Goal: Task Accomplishment & Management: Complete application form

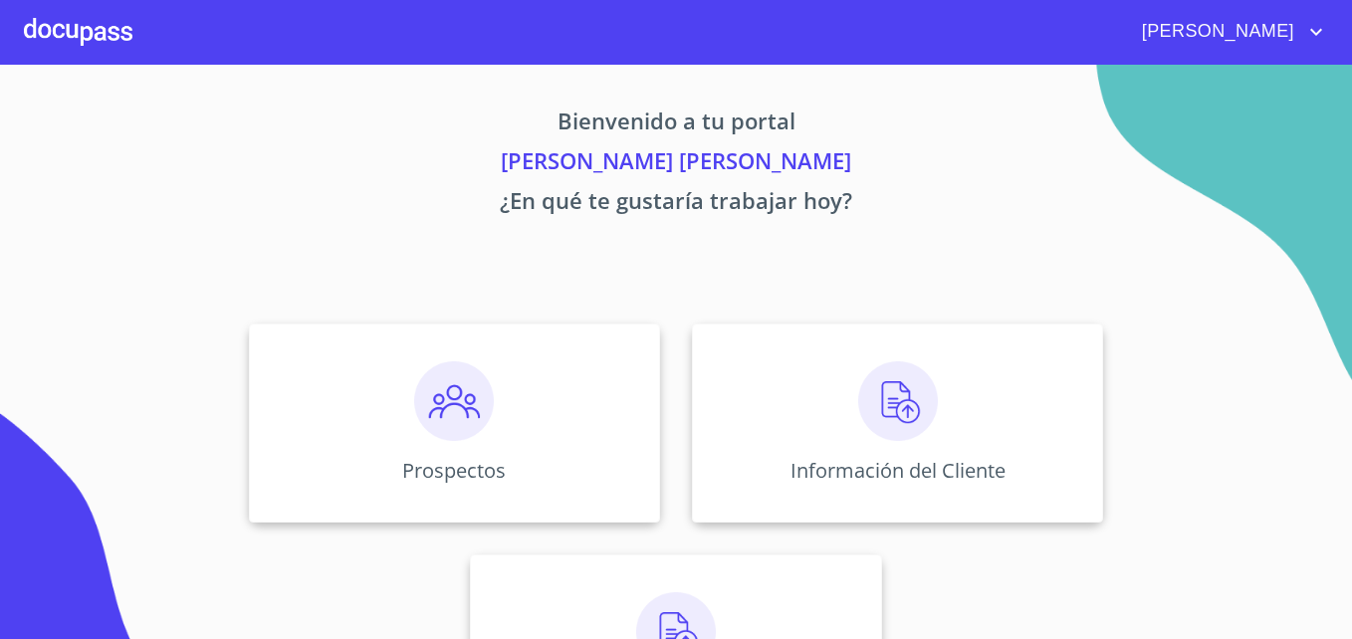
scroll to position [130, 0]
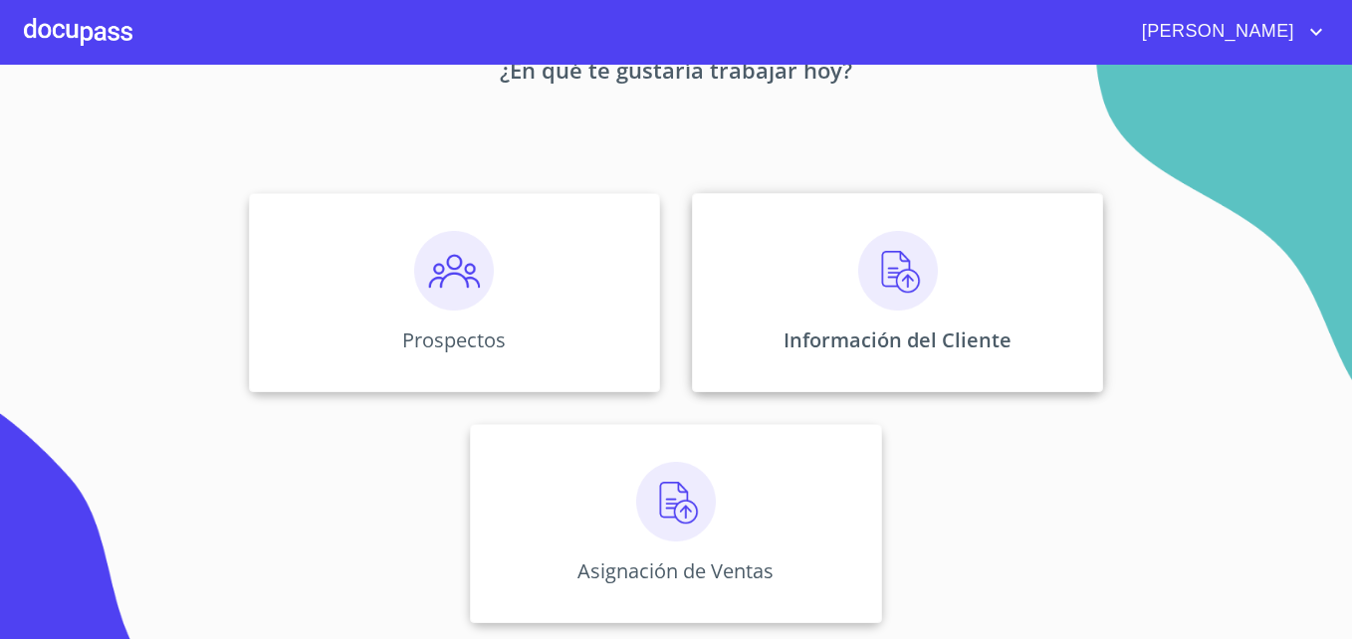
click at [889, 261] on img at bounding box center [898, 271] width 80 height 80
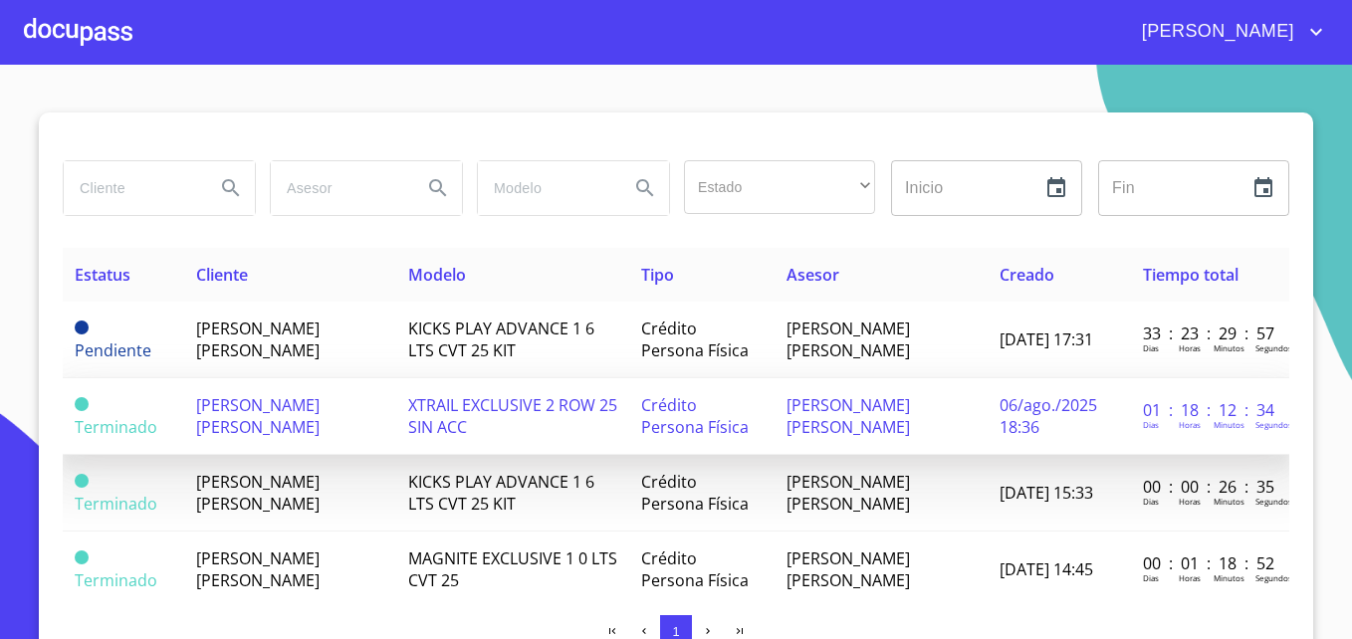
click at [481, 412] on span "XTRAIL EXCLUSIVE 2 ROW 25 SIN ACC" at bounding box center [512, 416] width 209 height 44
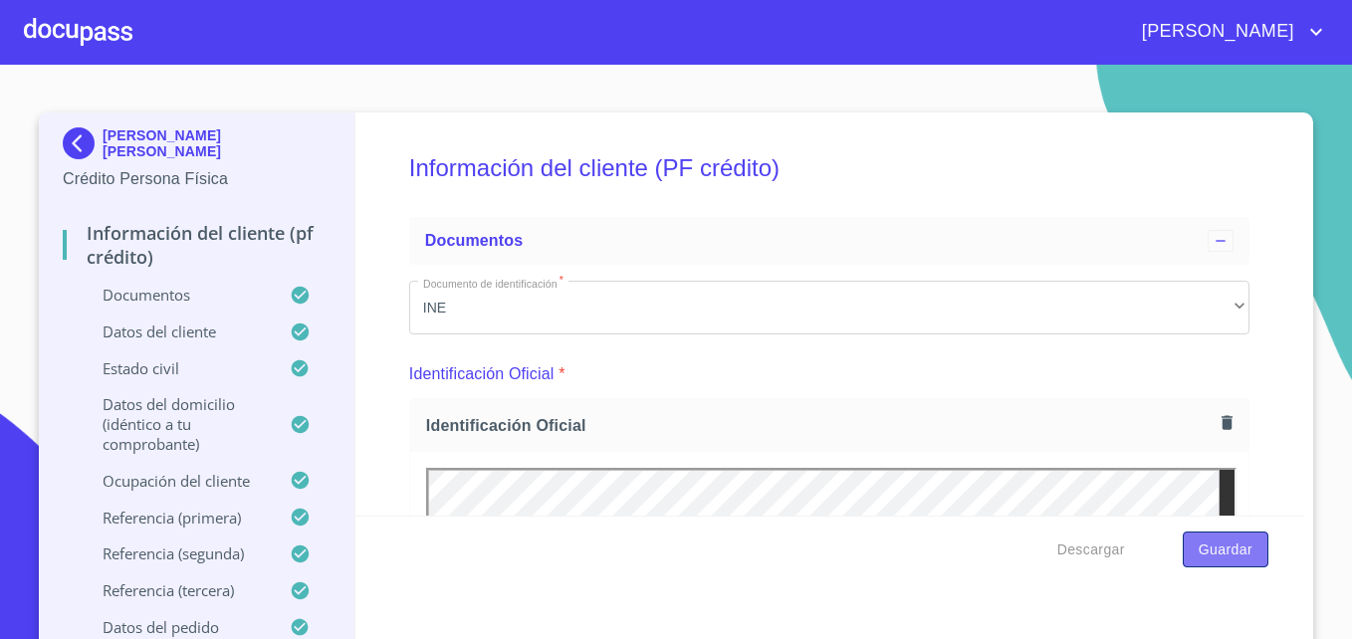
click at [1229, 550] on span "Guardar" at bounding box center [1225, 549] width 54 height 25
